Goal: Information Seeking & Learning: Learn about a topic

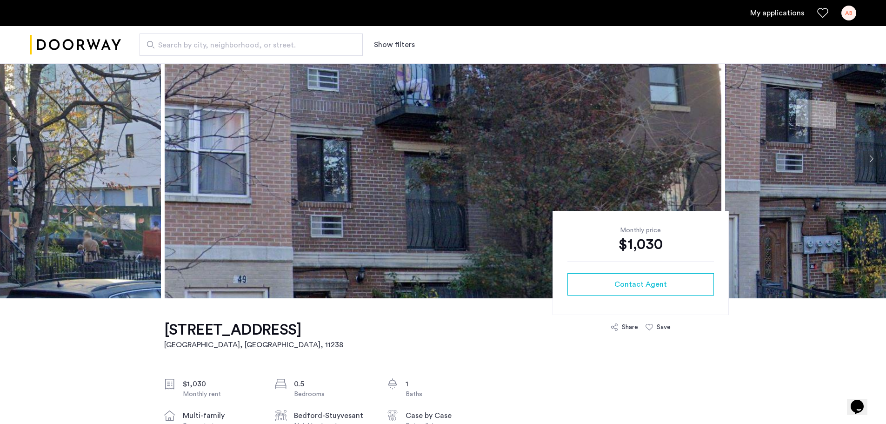
drag, startPoint x: 160, startPoint y: 331, endPoint x: 291, endPoint y: 328, distance: 130.7
copy h1 "451 Franklin Avenue"
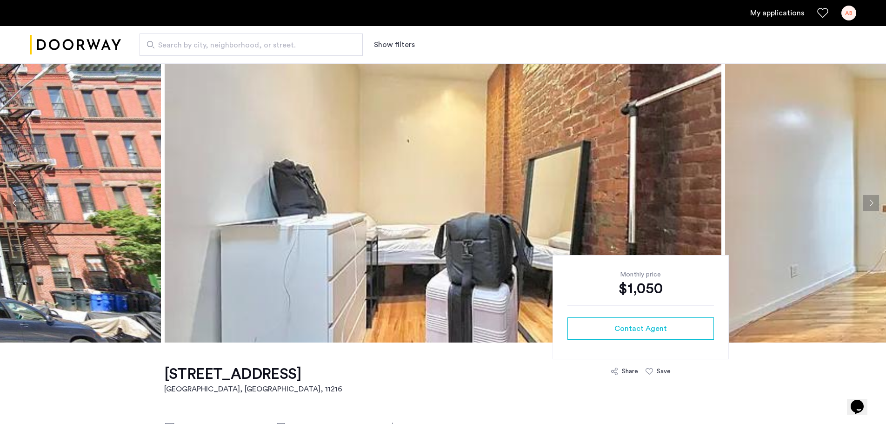
click at [868, 202] on button "Next apartment" at bounding box center [871, 203] width 16 height 16
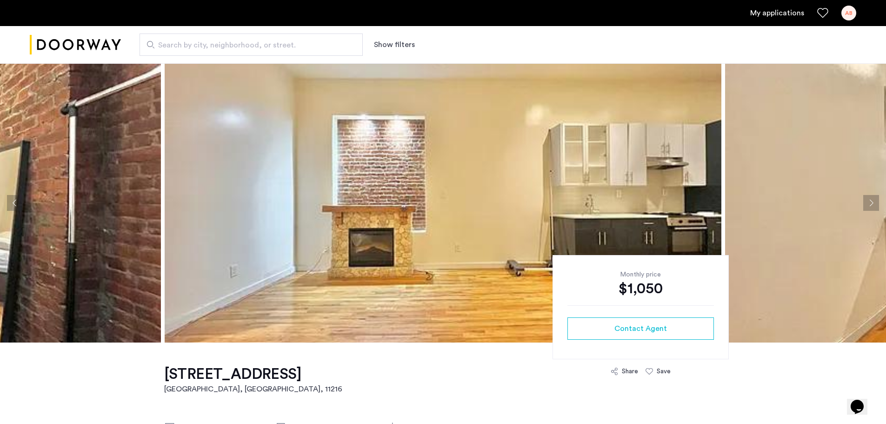
click at [868, 202] on button "Next apartment" at bounding box center [871, 203] width 16 height 16
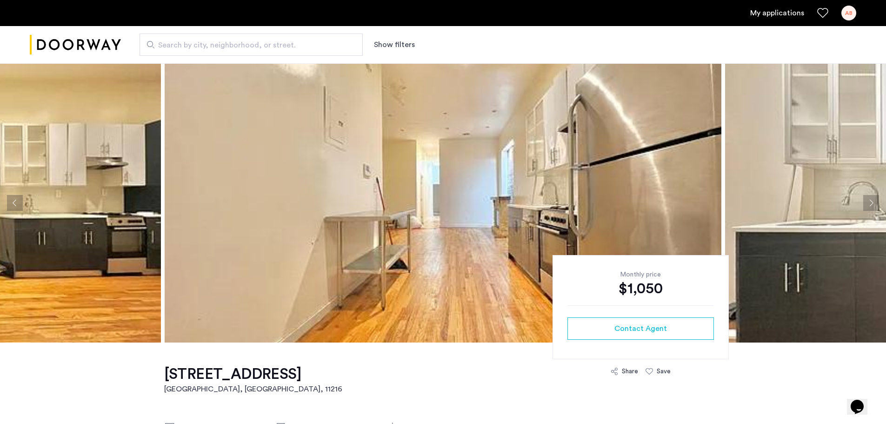
click at [868, 202] on button "Next apartment" at bounding box center [871, 203] width 16 height 16
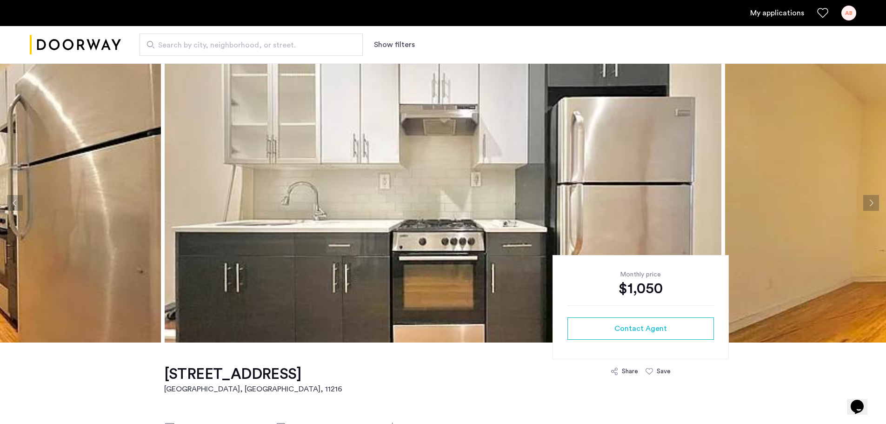
click at [868, 202] on button "Next apartment" at bounding box center [871, 203] width 16 height 16
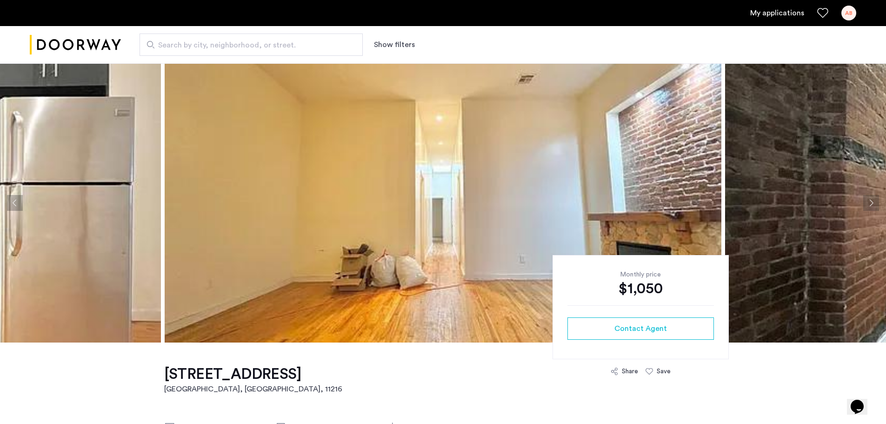
click at [868, 202] on button "Next apartment" at bounding box center [871, 203] width 16 height 16
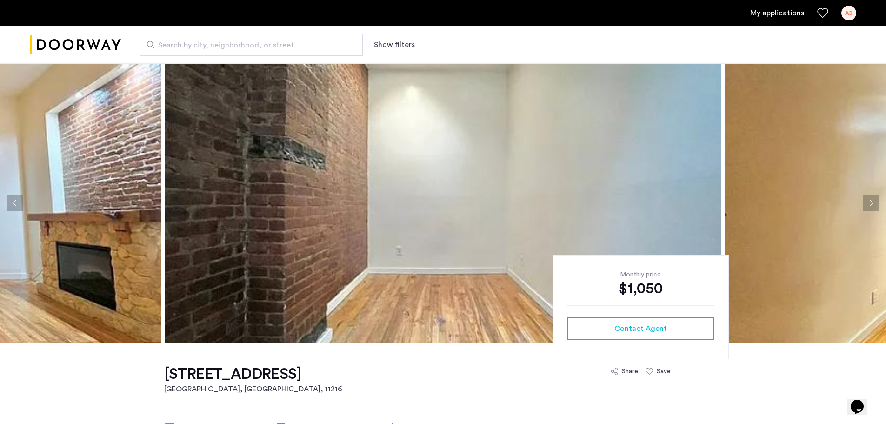
click at [868, 202] on button "Next apartment" at bounding box center [871, 203] width 16 height 16
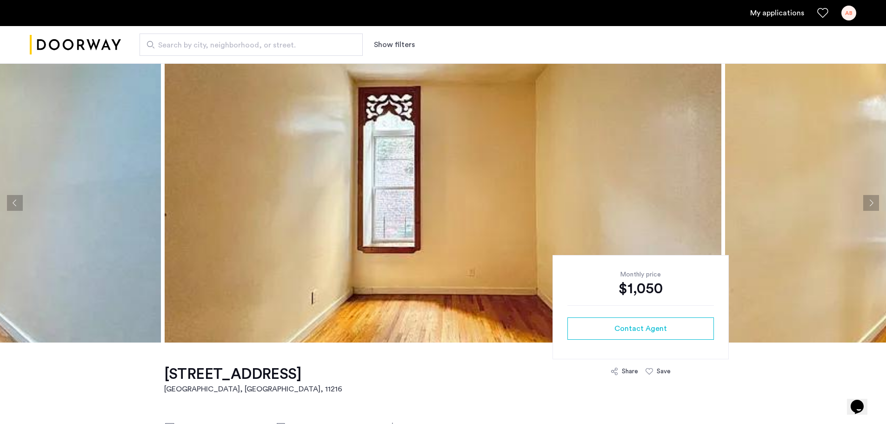
click at [868, 202] on button "Next apartment" at bounding box center [871, 203] width 16 height 16
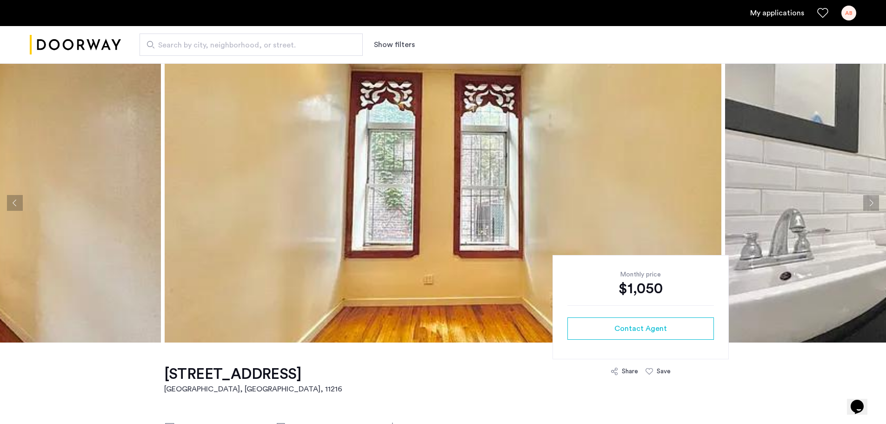
click at [868, 202] on button "Next apartment" at bounding box center [871, 203] width 16 height 16
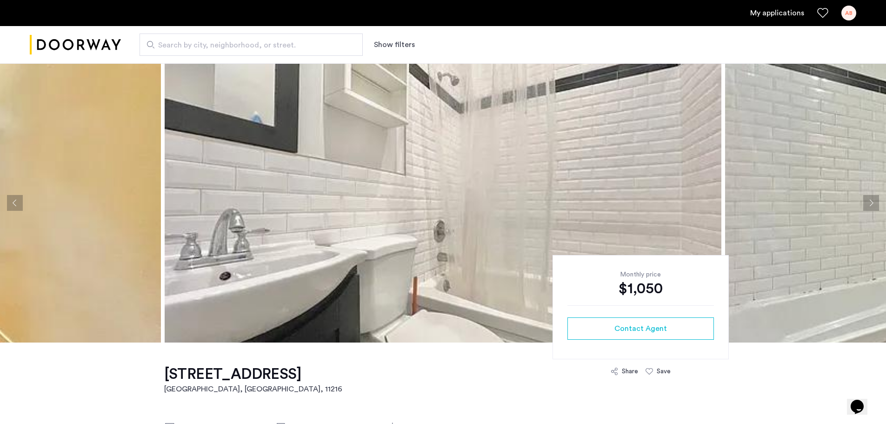
click at [868, 202] on button "Next apartment" at bounding box center [871, 203] width 16 height 16
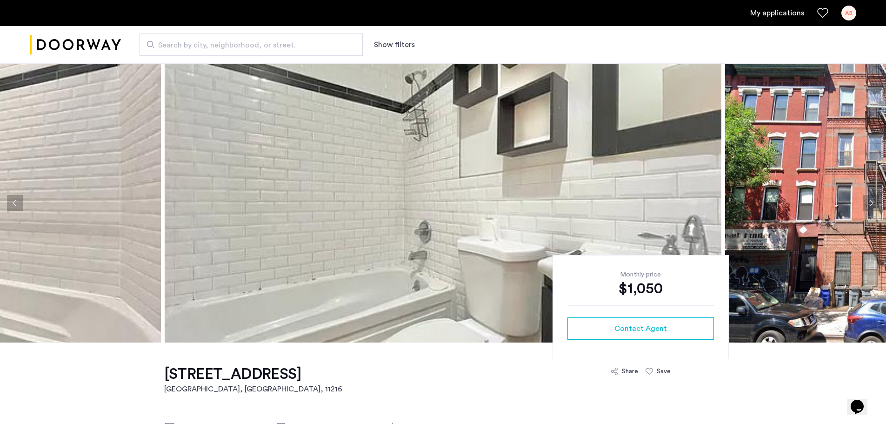
click at [868, 202] on button "Next apartment" at bounding box center [871, 203] width 16 height 16
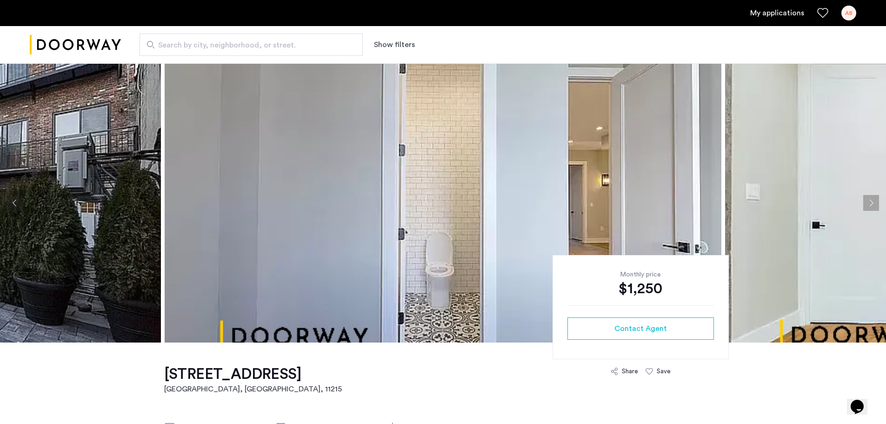
drag, startPoint x: 153, startPoint y: 372, endPoint x: 271, endPoint y: 373, distance: 118.1
copy h1 "557 Union Street"
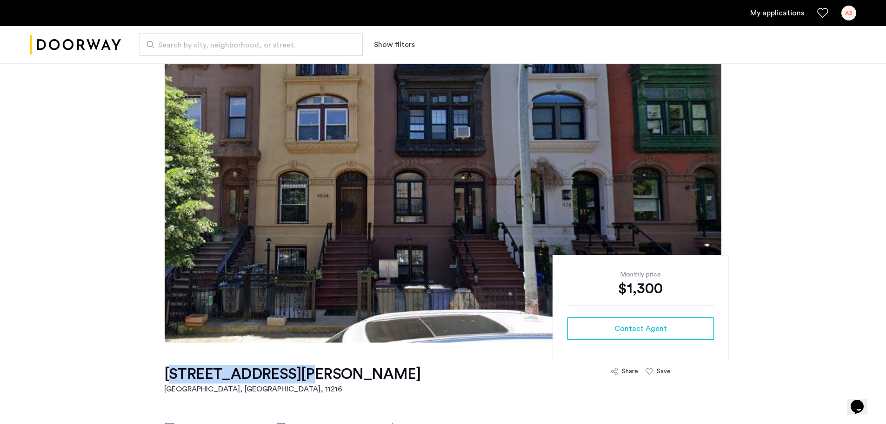
drag, startPoint x: 158, startPoint y: 373, endPoint x: 292, endPoint y: 369, distance: 134.0
copy h1 "[STREET_ADDRESS][PERSON_NAME]"
